Goal: Find specific page/section: Find specific page/section

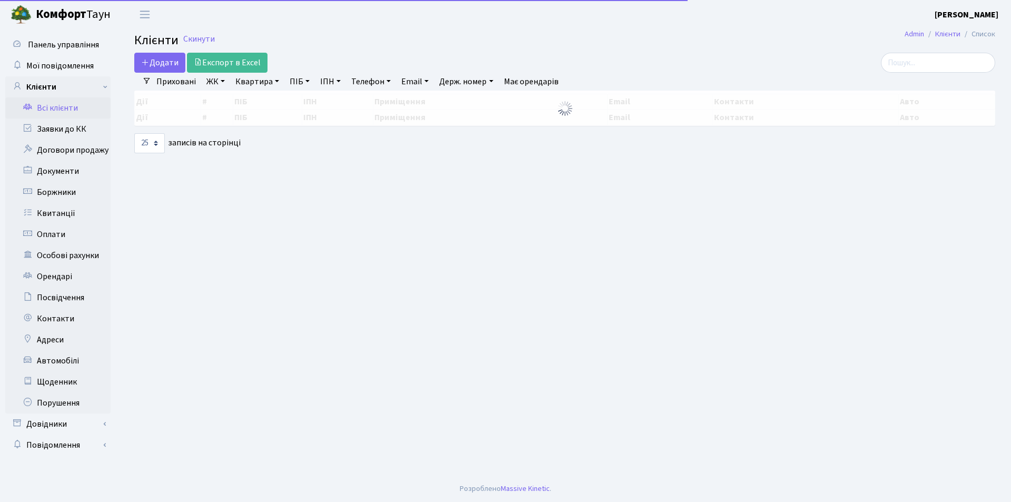
select select "25"
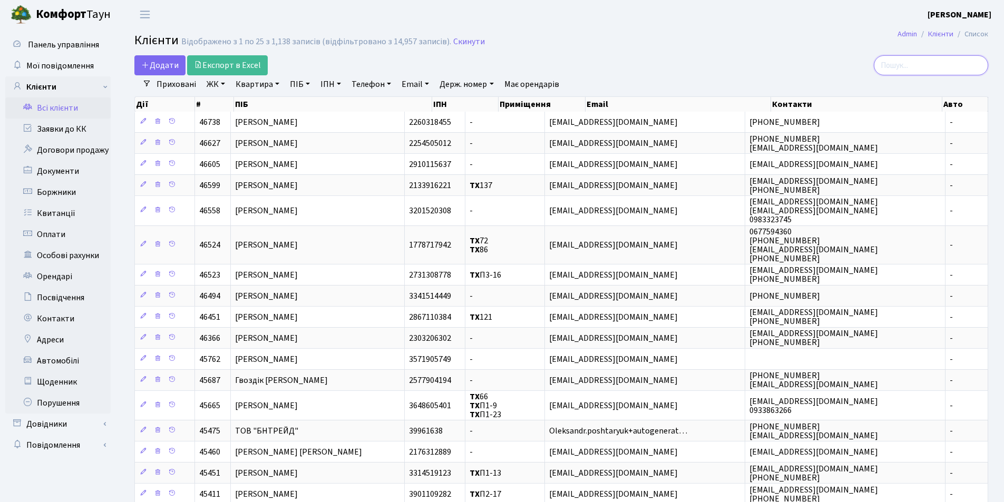
click at [951, 65] on input "search" at bounding box center [930, 65] width 114 height 20
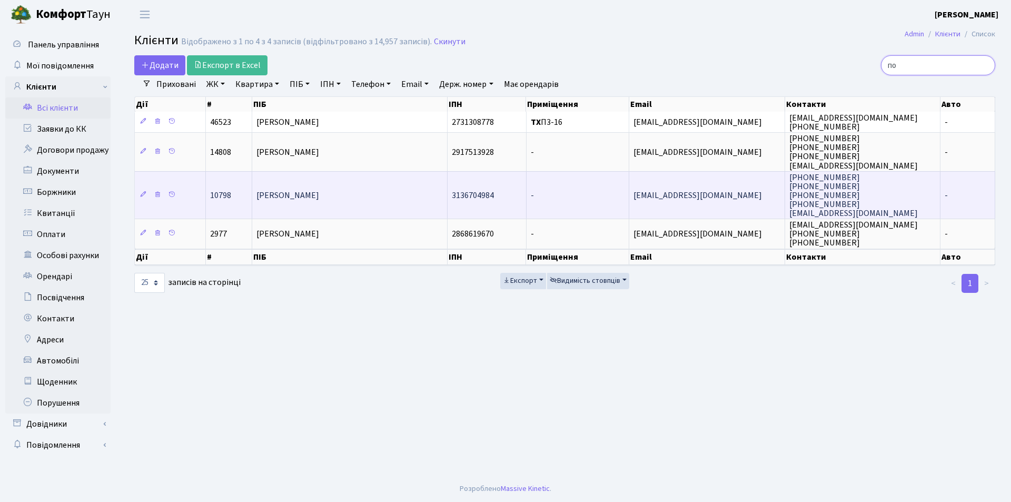
type input "п"
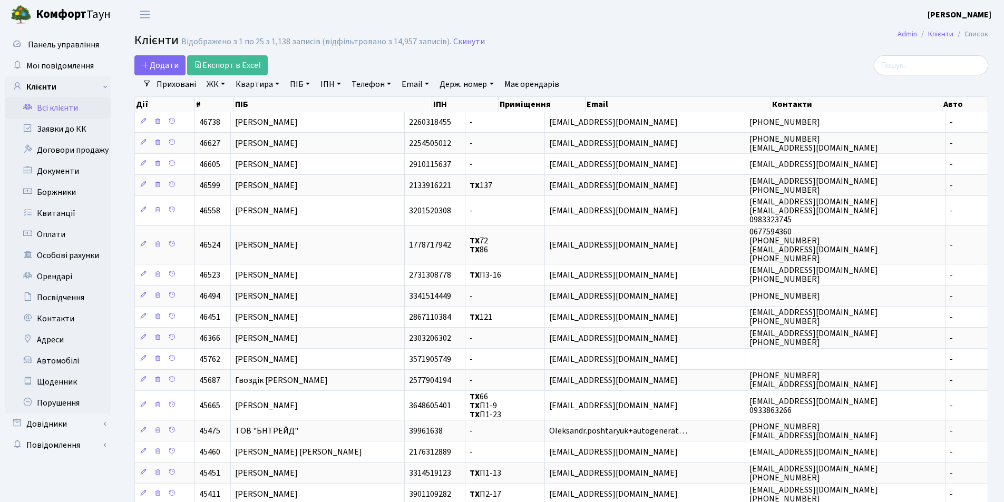
click at [47, 111] on link "Всі клієнти" at bounding box center [57, 107] width 105 height 21
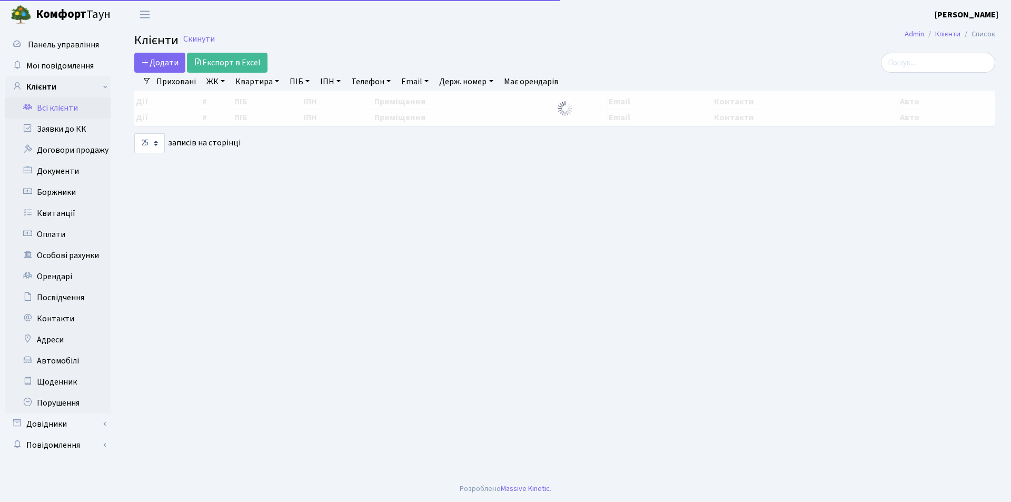
select select "25"
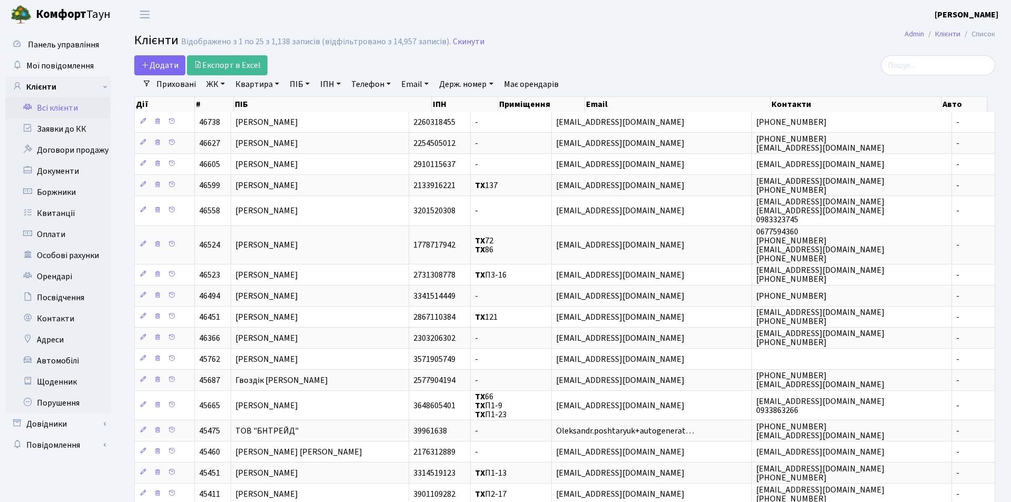
select select "25"
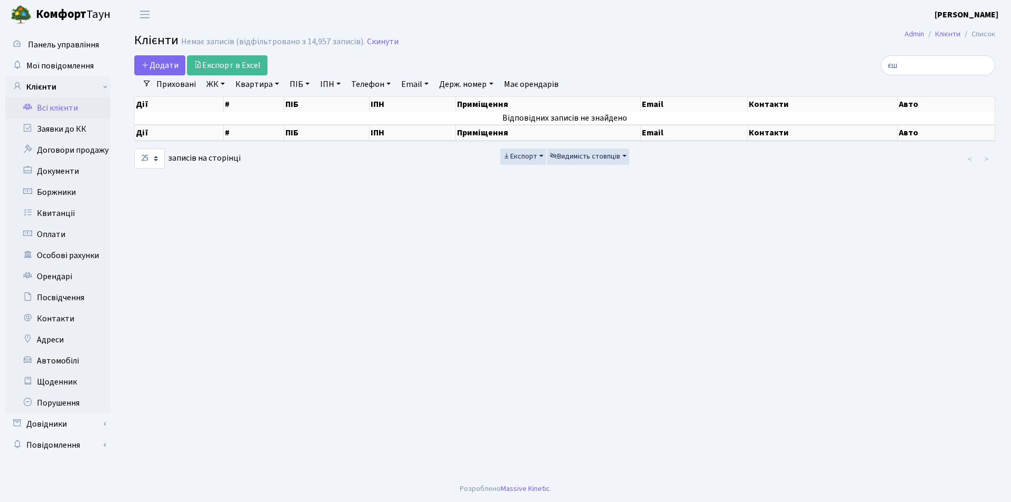
type input "є"
